Goal: Task Accomplishment & Management: Complete application form

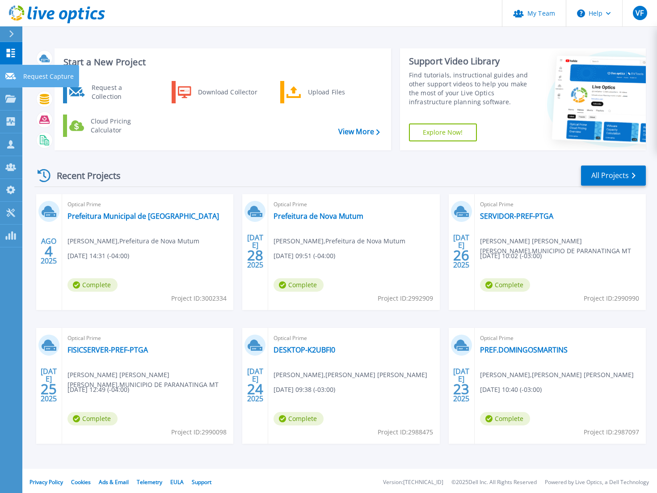
click at [16, 75] on link "Request Capture Request Capture" at bounding box center [11, 76] width 22 height 23
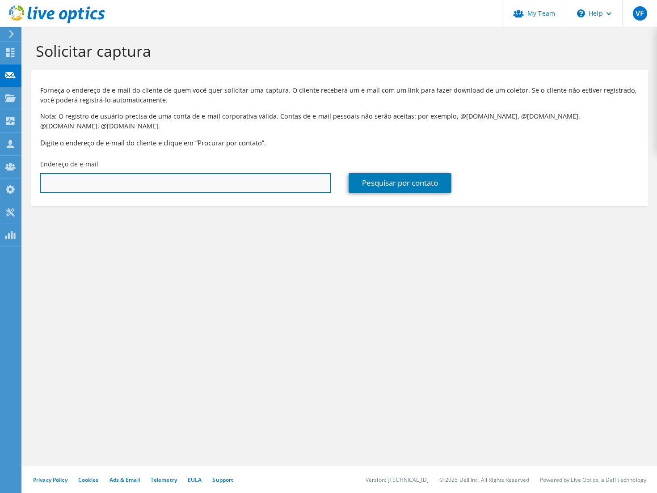
click at [198, 174] on input "text" at bounding box center [185, 183] width 291 height 20
click at [247, 173] on input "text" at bounding box center [185, 183] width 291 height 20
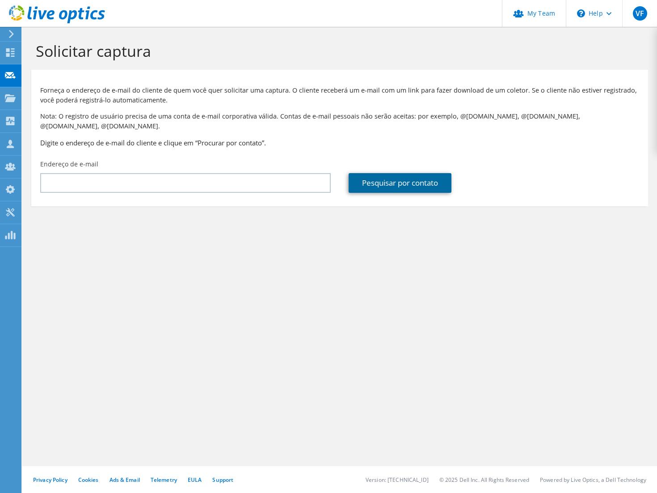
click at [370, 175] on link "Pesquisar por contato" at bounding box center [400, 183] width 103 height 20
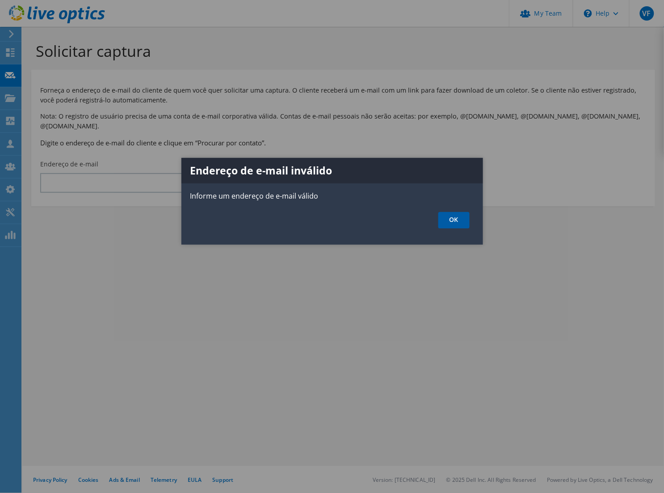
click at [464, 217] on link "OK" at bounding box center [453, 220] width 31 height 17
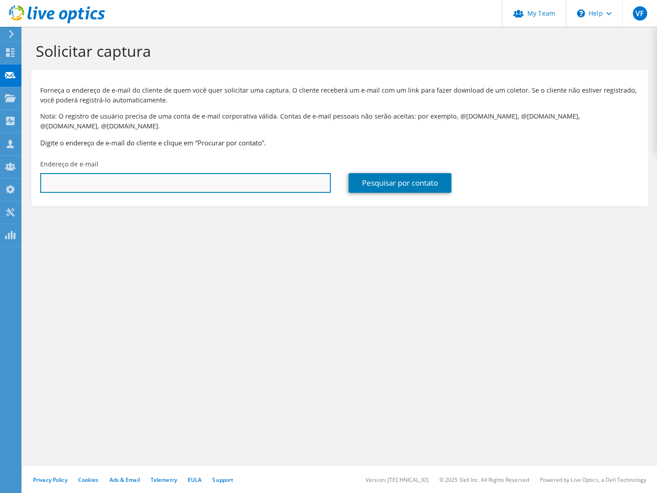
click at [126, 173] on input "text" at bounding box center [185, 183] width 291 height 20
type input "giovanni.suedes@secondst.com.br"
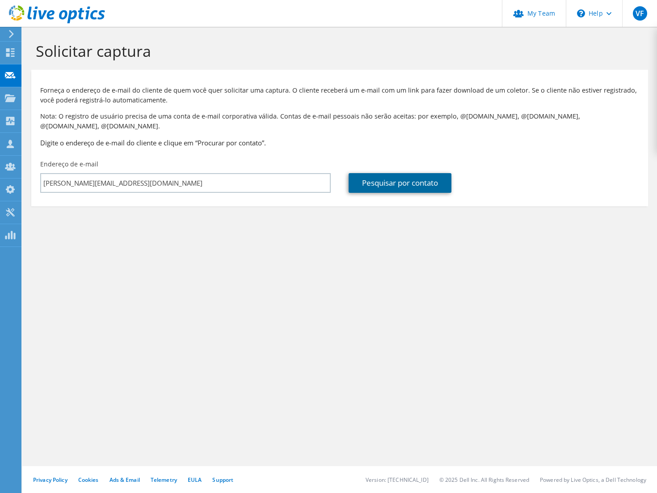
click at [383, 181] on link "Pesquisar por contato" at bounding box center [400, 183] width 103 height 20
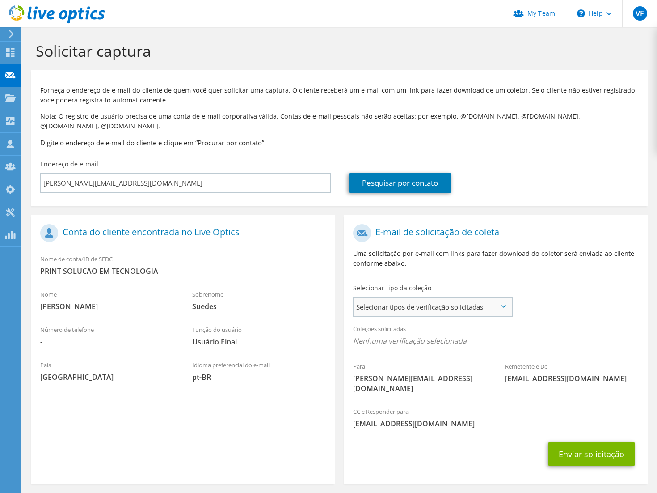
click at [475, 303] on span "Selecionar tipos de verificação solicitadas" at bounding box center [433, 307] width 158 height 18
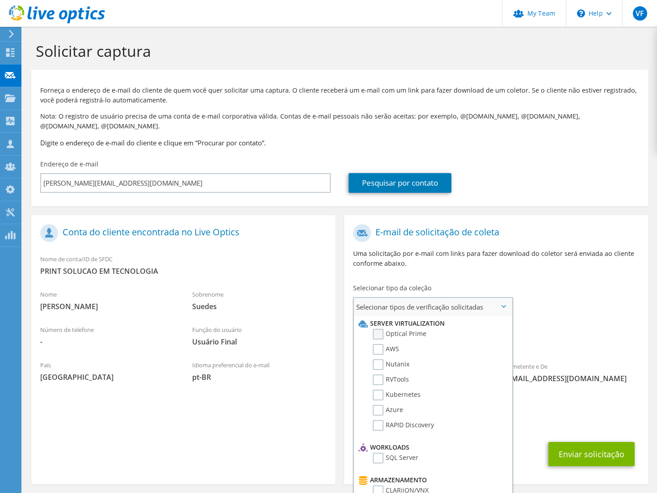
click at [376, 329] on label "Optical Prime" at bounding box center [400, 334] width 54 height 11
click at [0, 0] on input "Optical Prime" at bounding box center [0, 0] width 0 height 0
click at [584, 303] on div "Para giovanni.suedes@secondst.com.br Remetente e De liveoptics@liveoptics.com" at bounding box center [496, 311] width 304 height 185
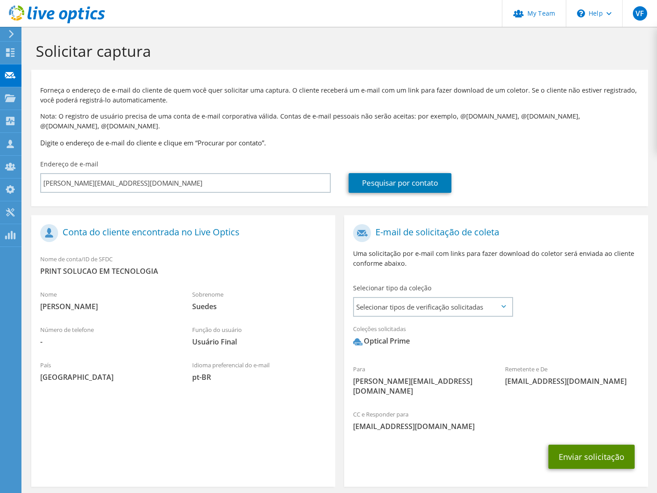
click at [598, 444] on button "Enviar solicitação" at bounding box center [591, 456] width 86 height 24
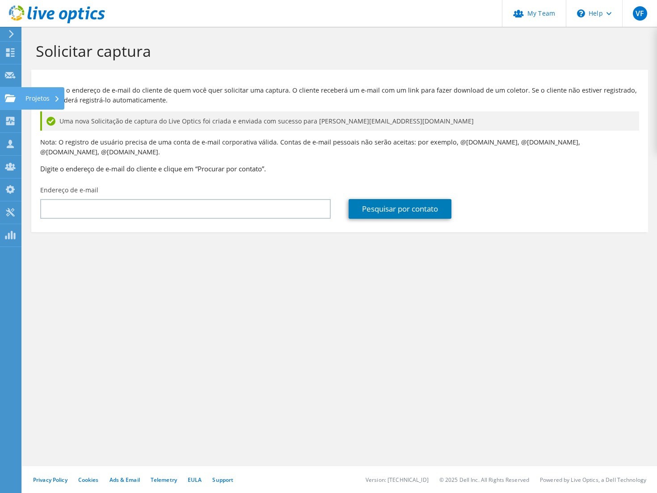
click at [41, 97] on div "Projetos" at bounding box center [42, 98] width 43 height 22
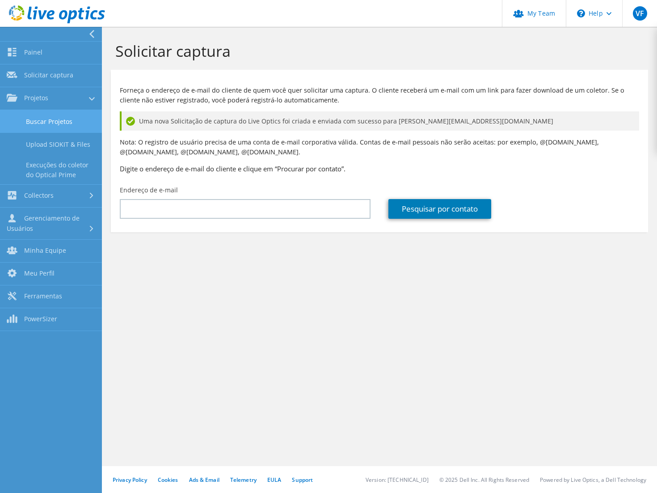
click at [59, 123] on link "Buscar Projetos" at bounding box center [51, 121] width 102 height 23
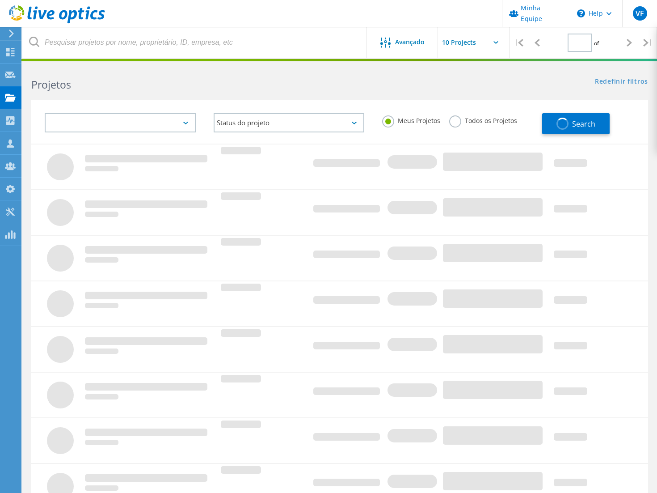
type input "1"
